Goal: Feedback & Contribution: Submit feedback/report problem

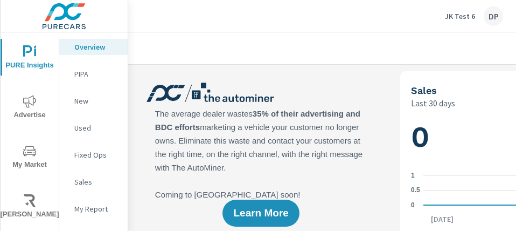
scroll to position [315, 0]
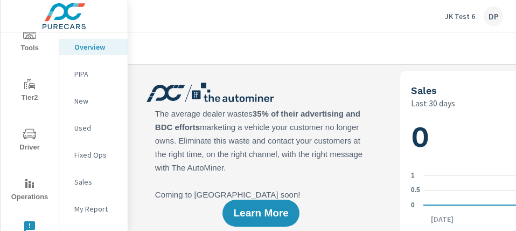
click at [27, 225] on icon "nav menu" at bounding box center [29, 226] width 13 height 13
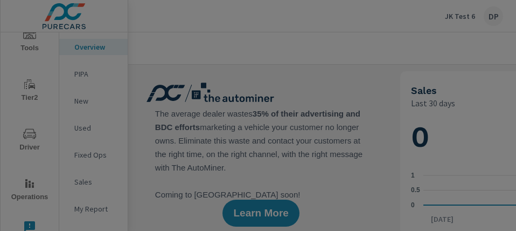
scroll to position [0, 0]
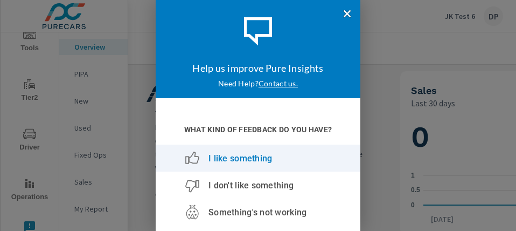
click at [235, 158] on span "I like something" at bounding box center [241, 158] width 64 height 10
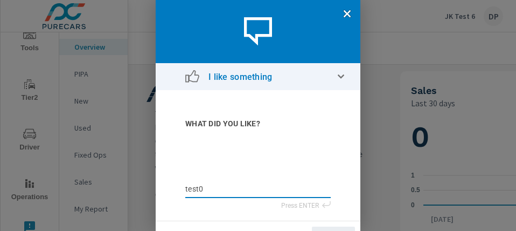
type textarea "test01"
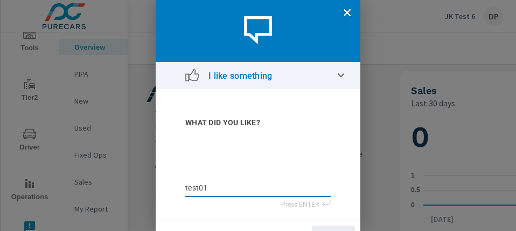
scroll to position [8, 0]
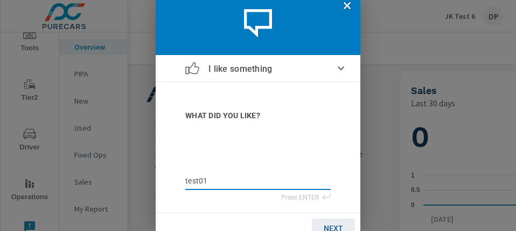
type textarea "test01"
click at [325, 227] on span "NEXT" at bounding box center [333, 228] width 19 height 9
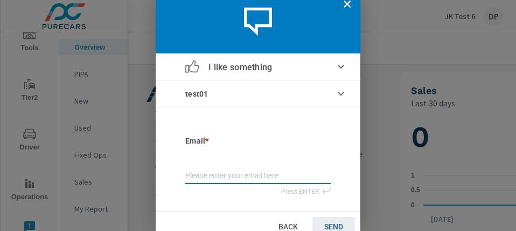
scroll to position [17, 0]
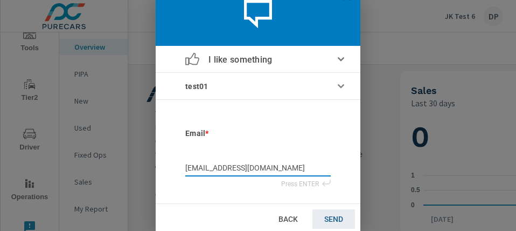
type input "[EMAIL_ADDRESS][DOMAIN_NAME]"
click at [325, 218] on span "SEND" at bounding box center [333, 218] width 19 height 9
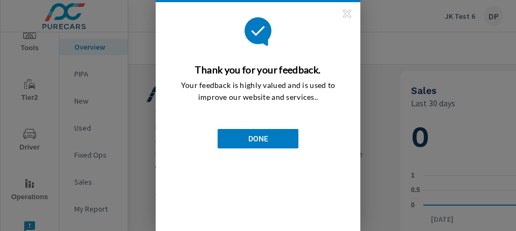
scroll to position [0, 0]
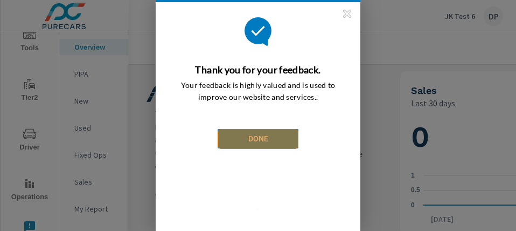
click at [258, 138] on span "DONE" at bounding box center [258, 138] width 20 height 9
